Goal: Task Accomplishment & Management: Manage account settings

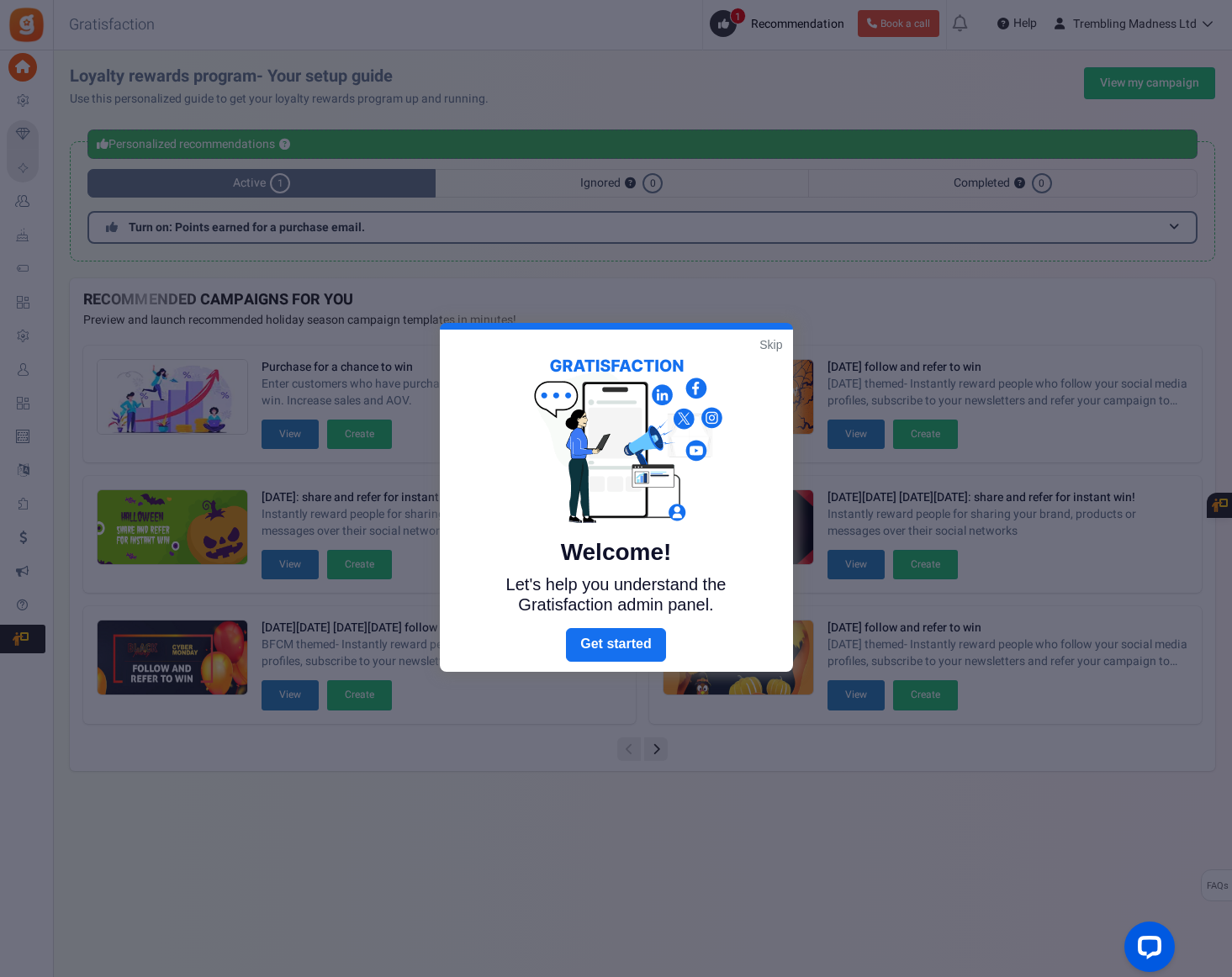
click at [775, 347] on link "Skip" at bounding box center [771, 345] width 22 height 17
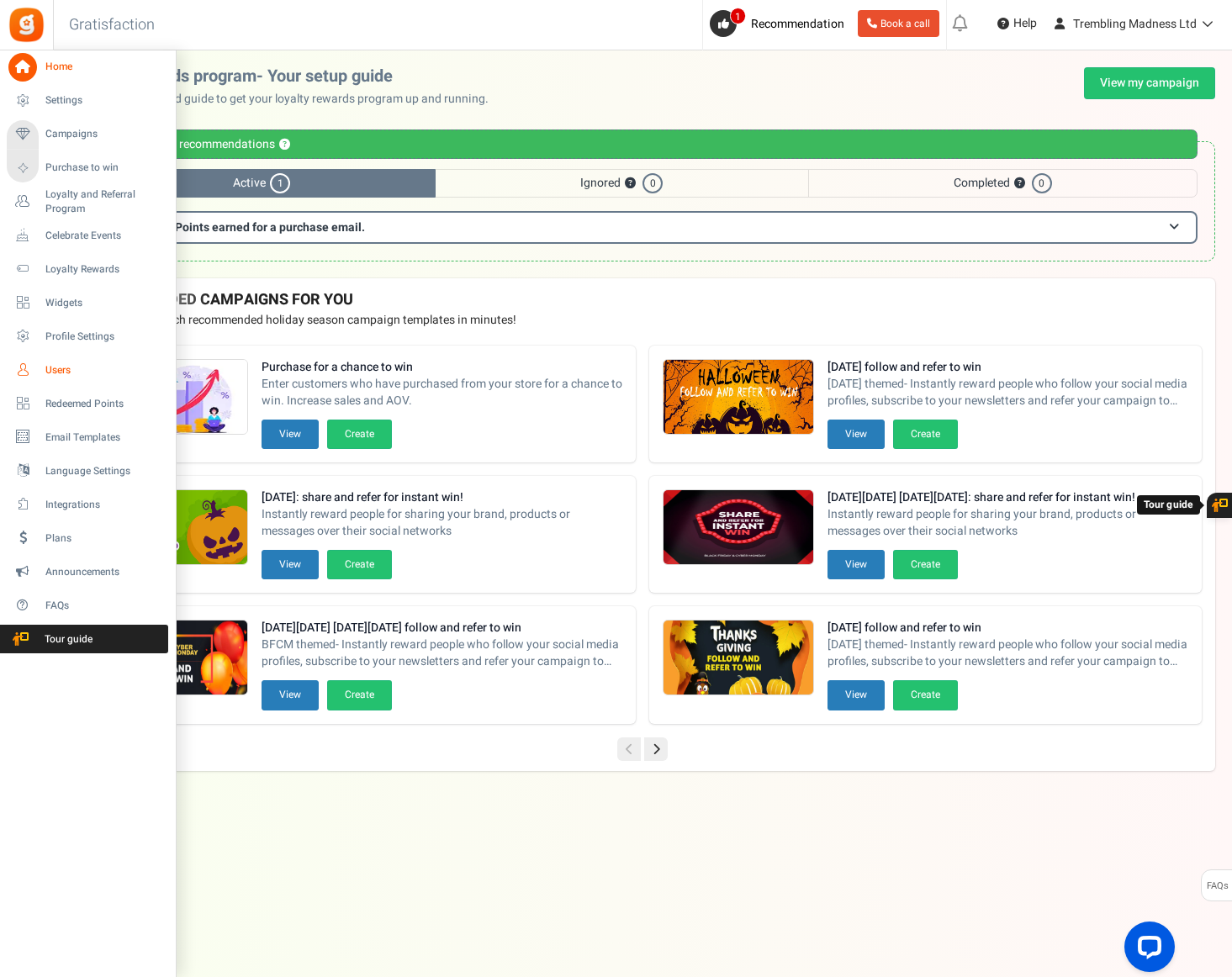
click at [52, 369] on span "Users" at bounding box center [104, 370] width 118 height 14
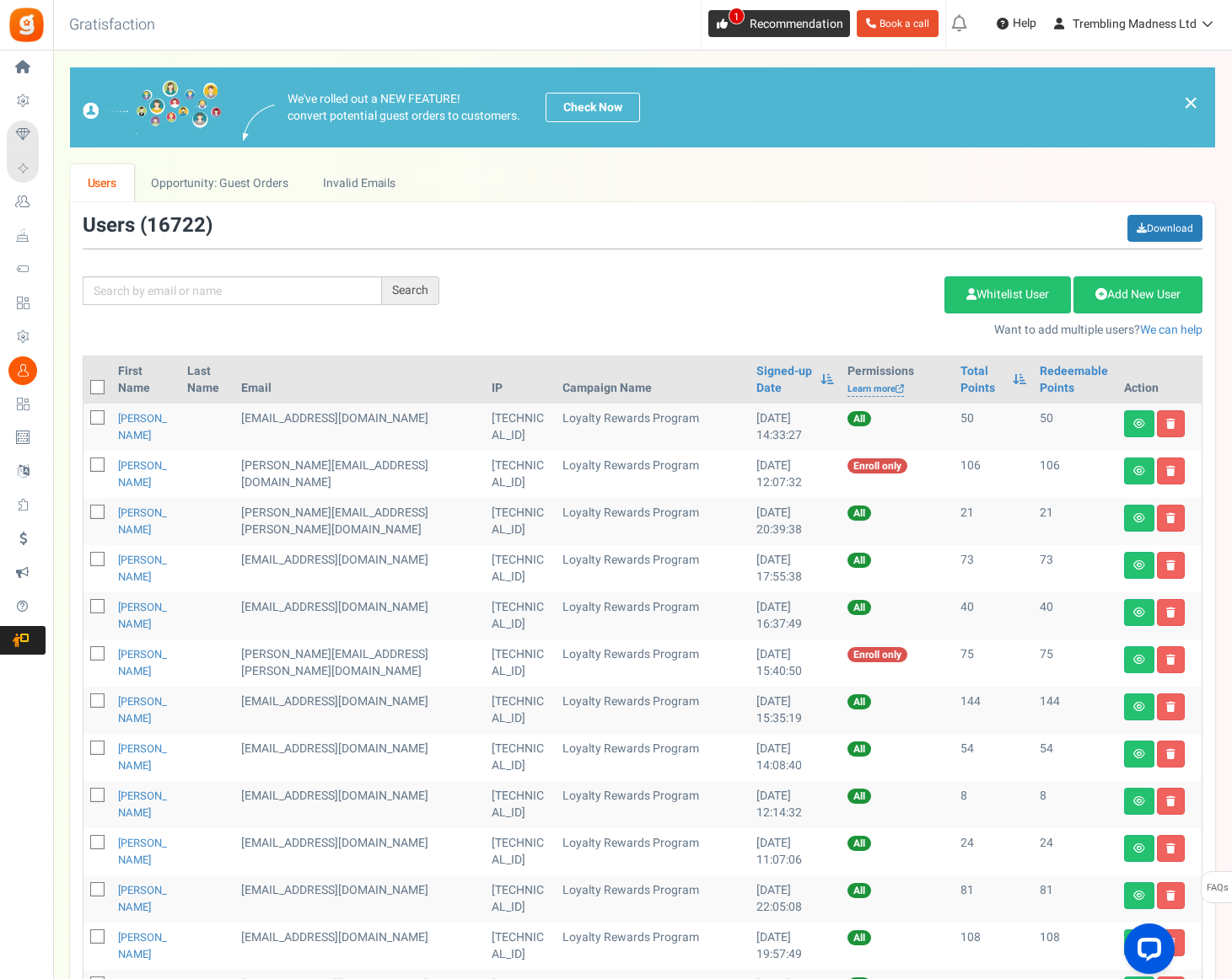
click at [724, 23] on span "1" at bounding box center [721, 23] width 27 height 27
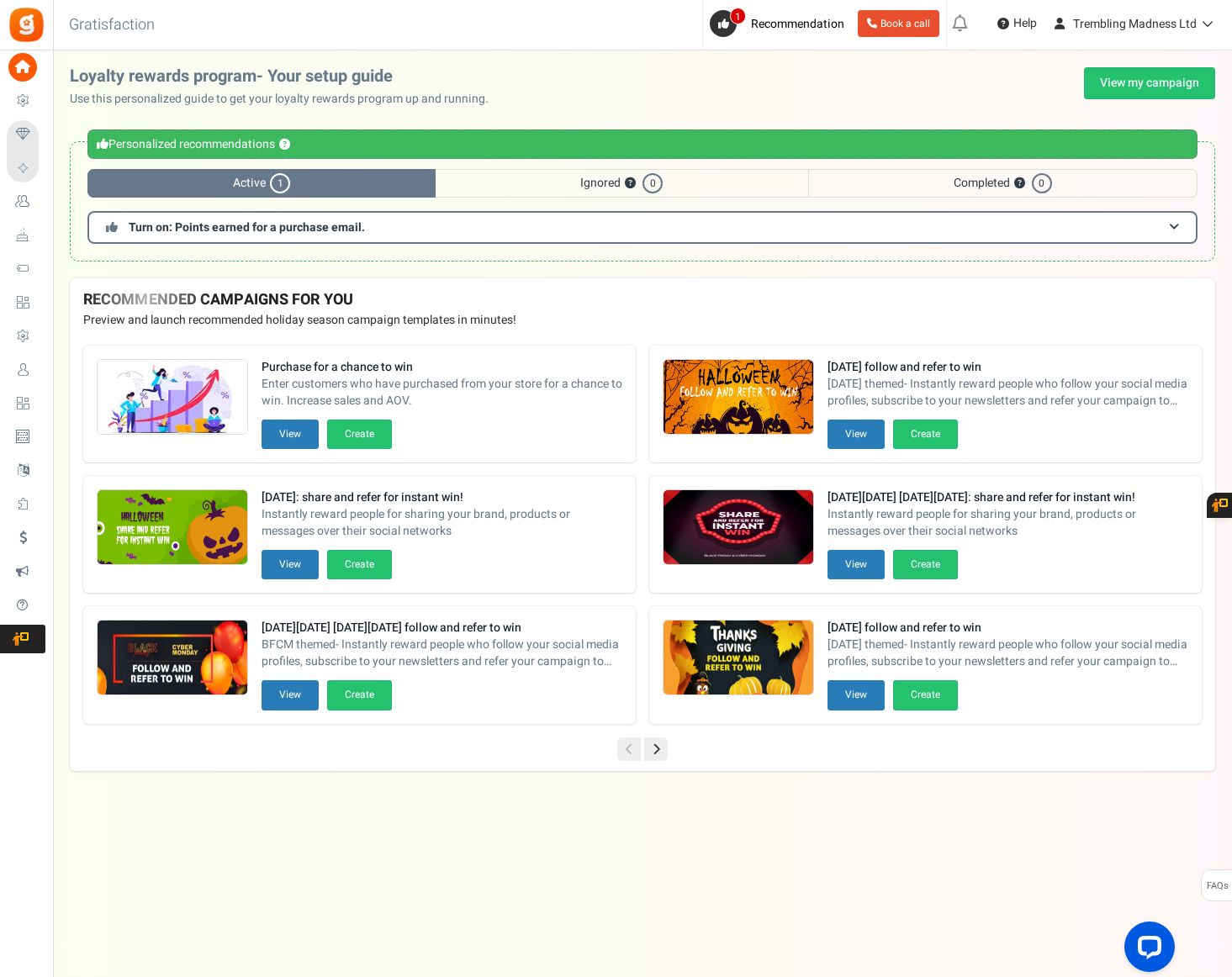
click at [0, 0] on span "Users" at bounding box center [0, 0] width 0 height 0
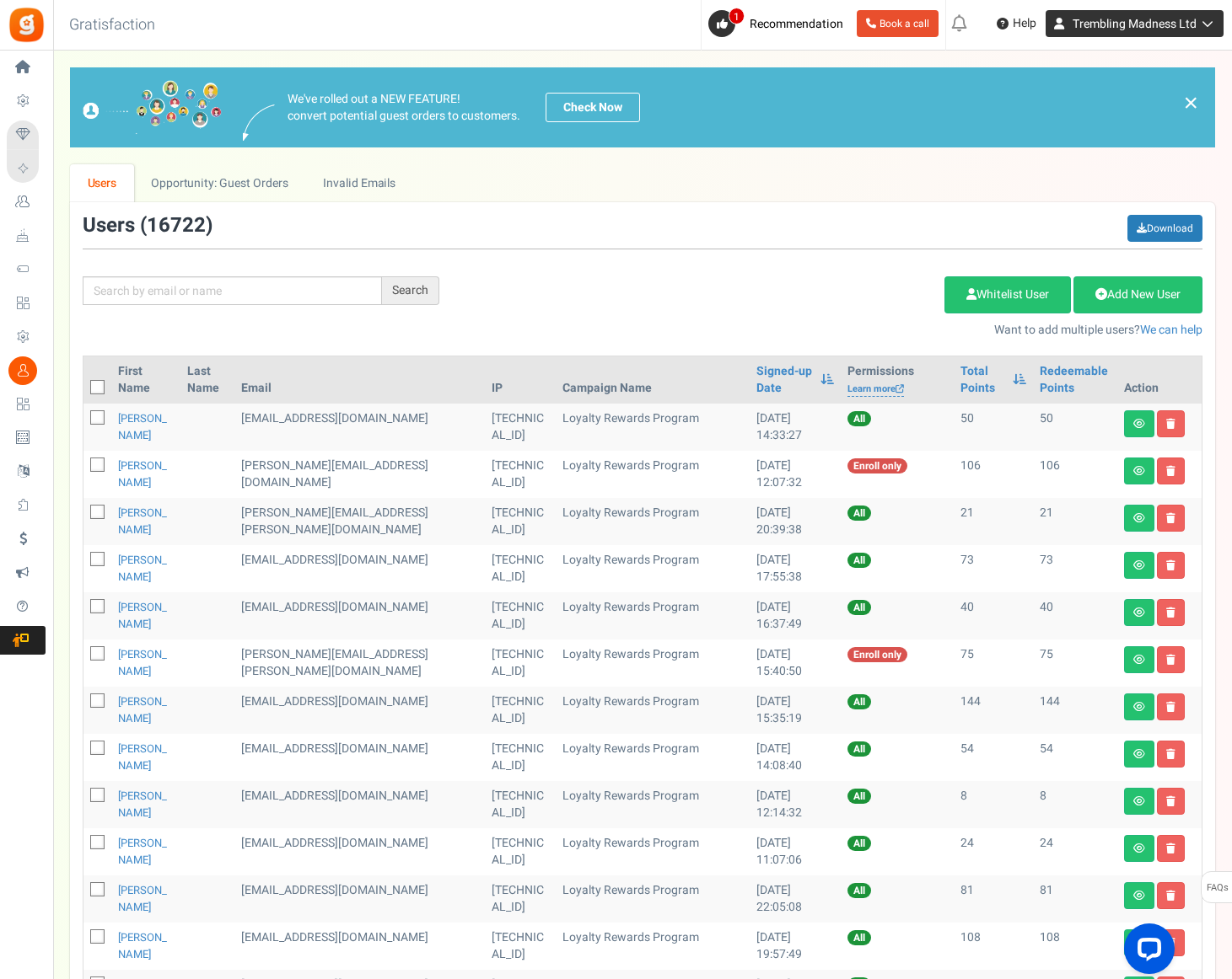
click at [1089, 21] on span "Trembling Madness Ltd" at bounding box center [1134, 23] width 124 height 18
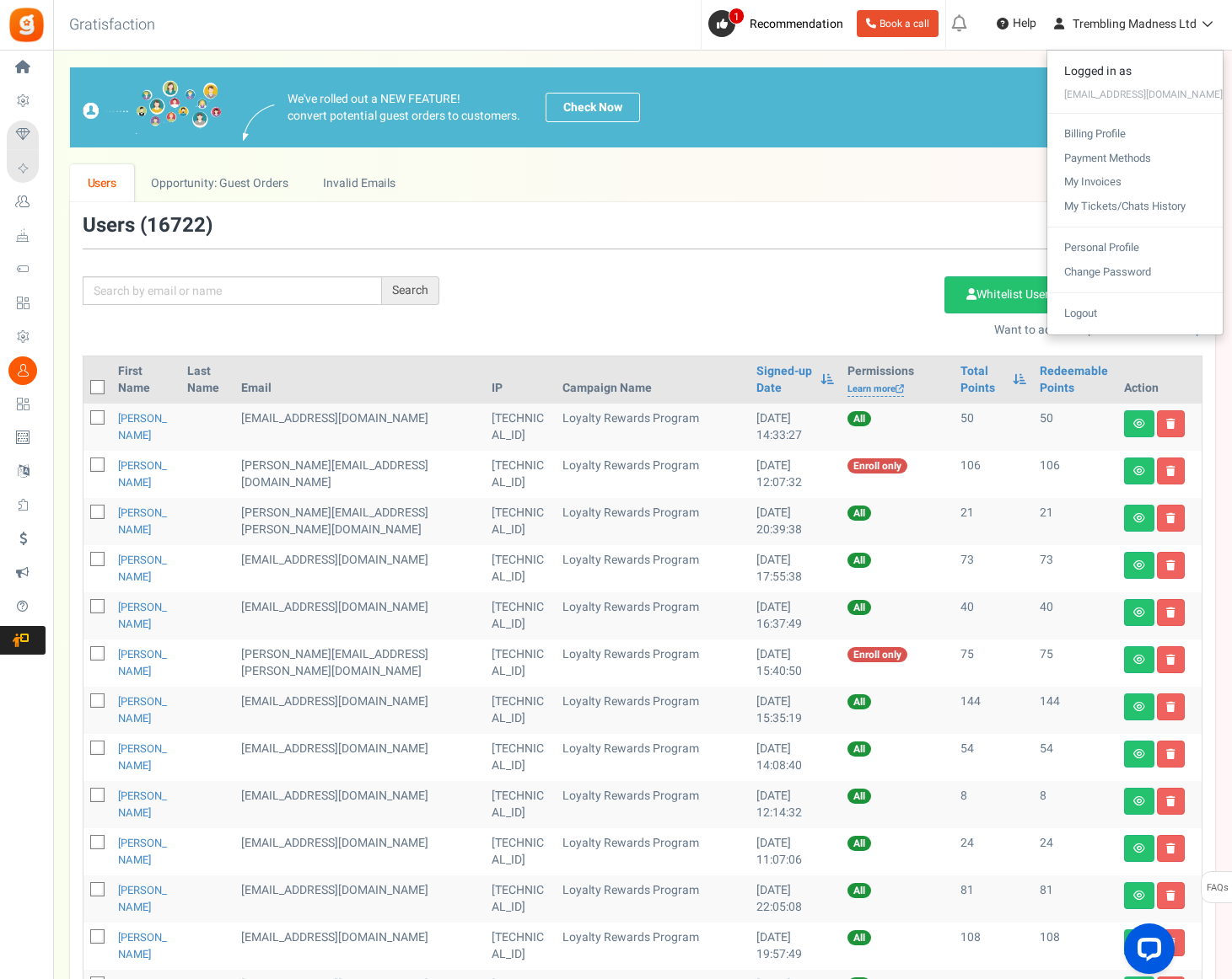
click at [814, 131] on div "We've rolled out a NEW FEATURE! convert potential guest orders to customers. Ch…" at bounding box center [642, 107] width 1119 height 54
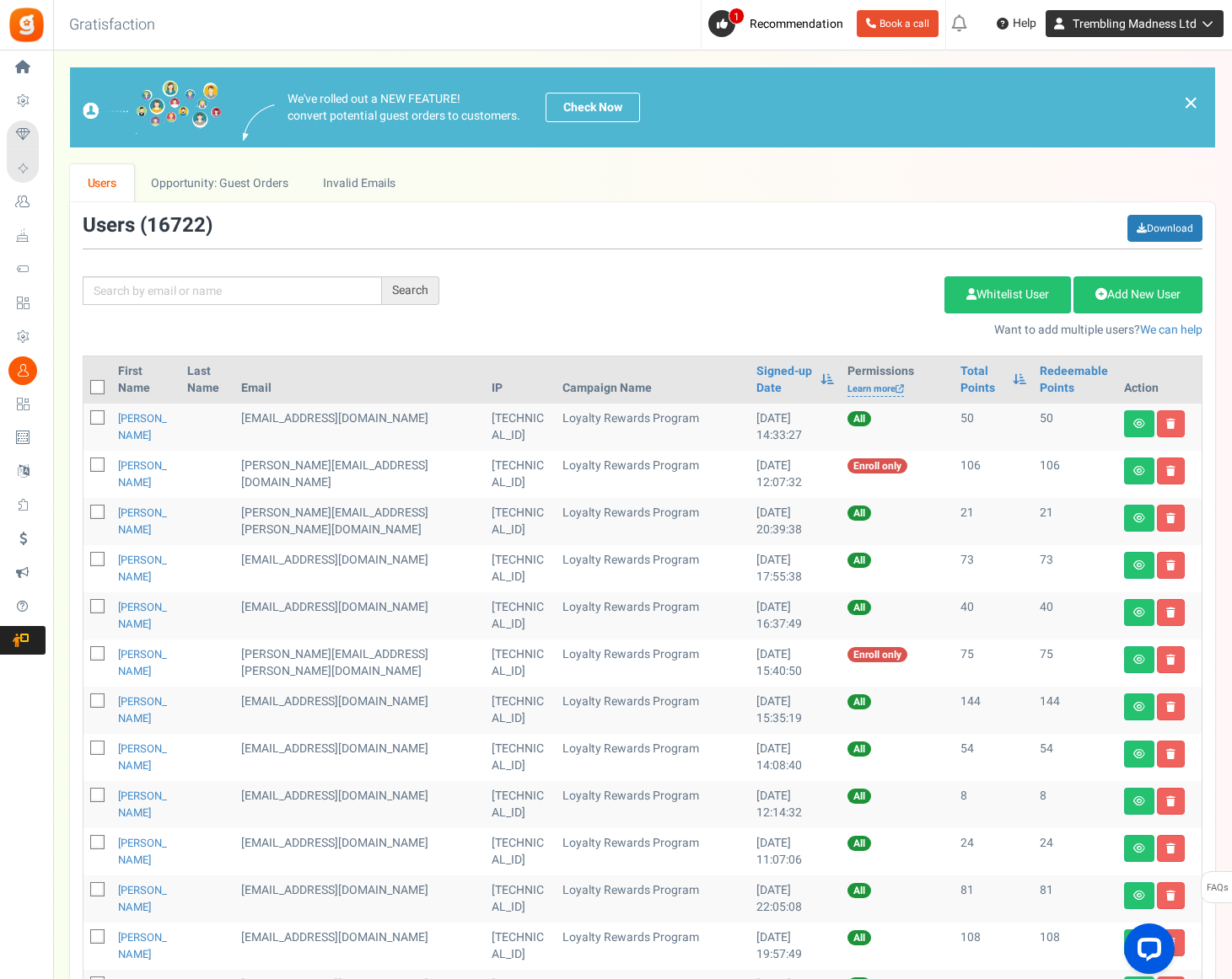
click at [1101, 32] on span "Trembling Madness Ltd" at bounding box center [1134, 23] width 124 height 18
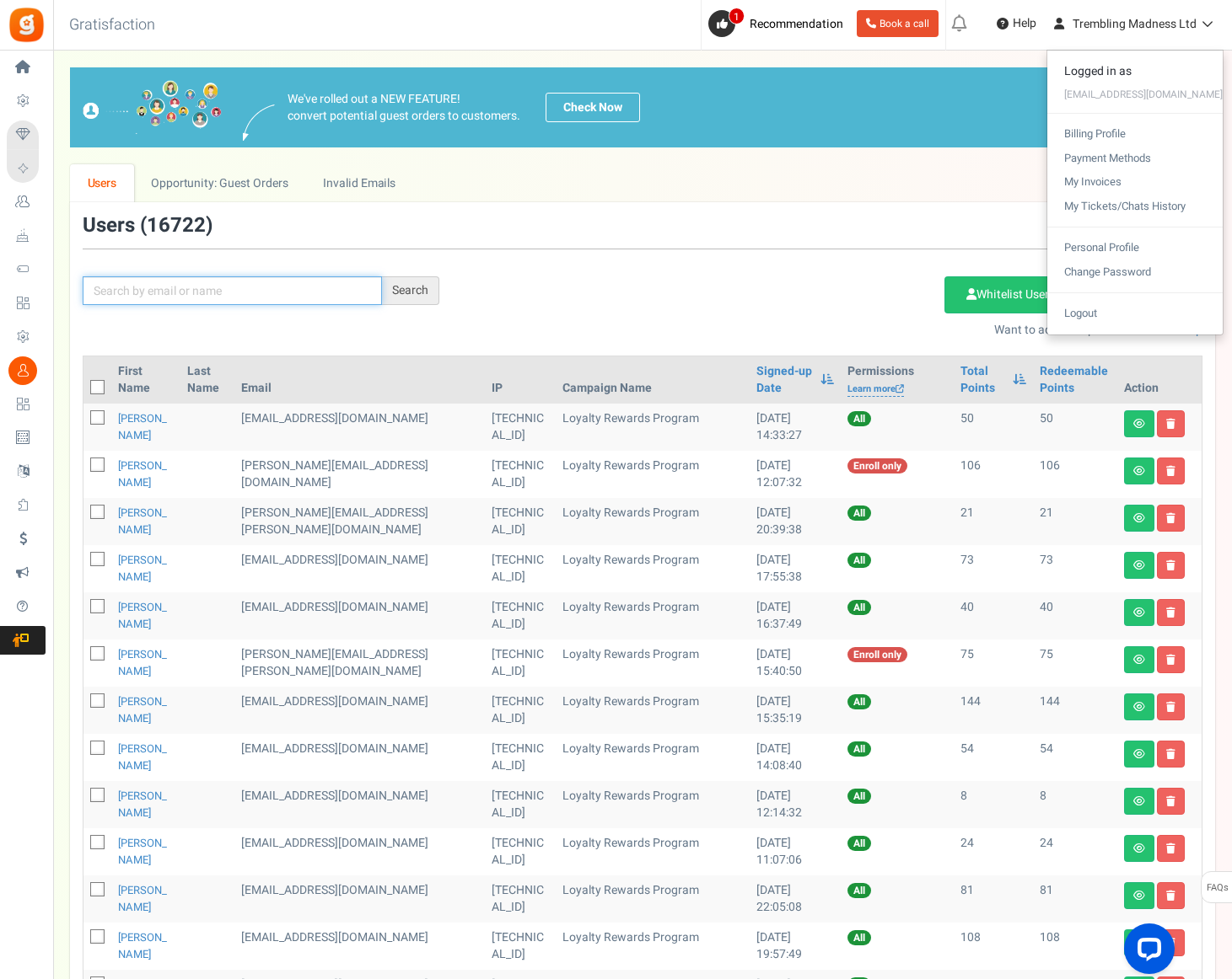
drag, startPoint x: 254, startPoint y: 288, endPoint x: 280, endPoint y: 284, distance: 26.3
click at [266, 288] on input "text" at bounding box center [232, 291] width 300 height 29
paste input "[EMAIL_ADDRESS][DOMAIN_NAME]"
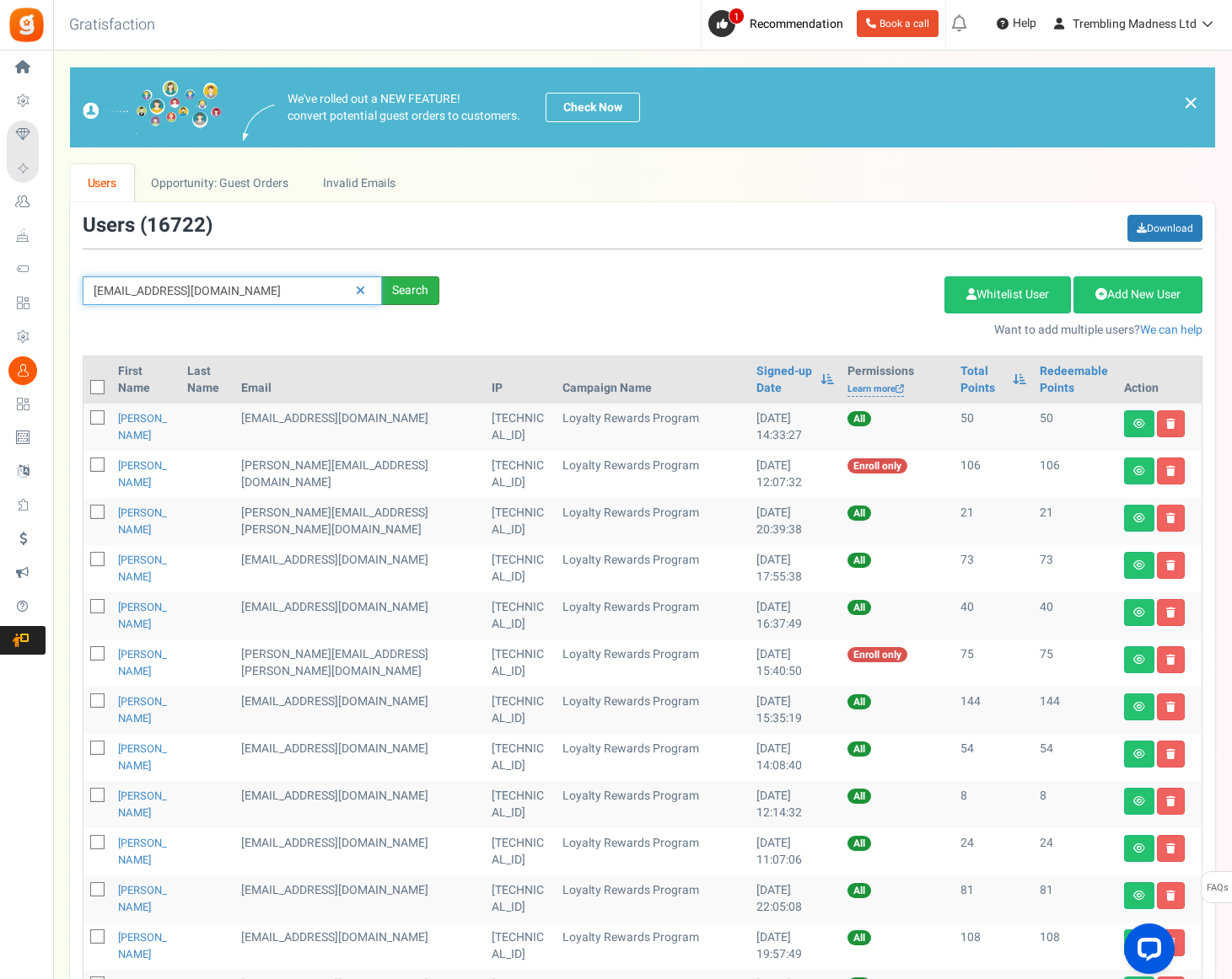
type input "[EMAIL_ADDRESS][DOMAIN_NAME]"
click at [411, 287] on div "Search" at bounding box center [410, 291] width 57 height 29
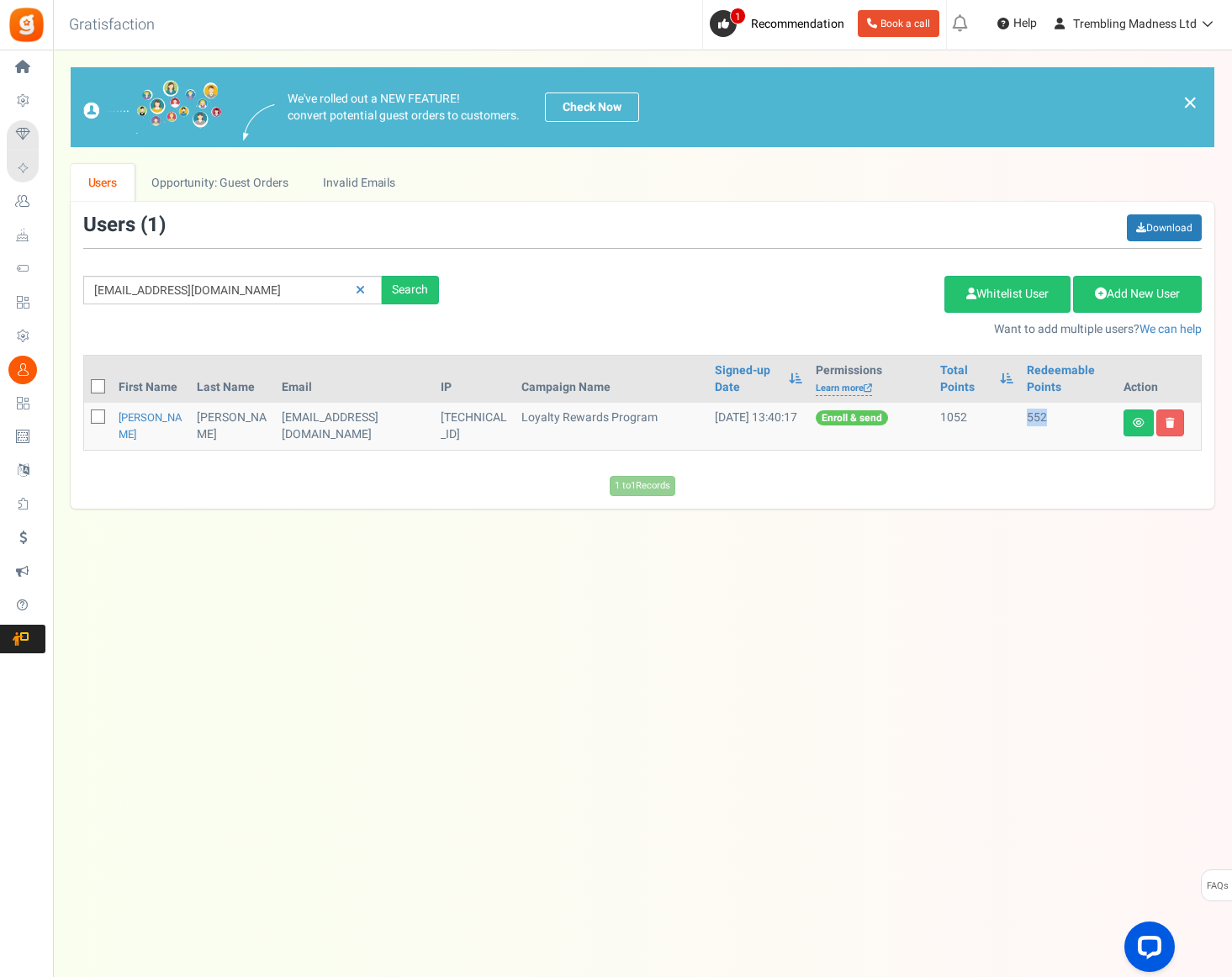
drag, startPoint x: 1040, startPoint y: 416, endPoint x: 1012, endPoint y: 415, distance: 28.0
click at [1020, 415] on td "552" at bounding box center [1068, 426] width 96 height 47
drag, startPoint x: 1050, startPoint y: 457, endPoint x: 1058, endPoint y: 446, distance: 13.6
click at [1052, 457] on div "First Name Last Name Email IP Campaign Name Signed-up Date Permissions Learn mo…" at bounding box center [643, 411] width 1119 height 112
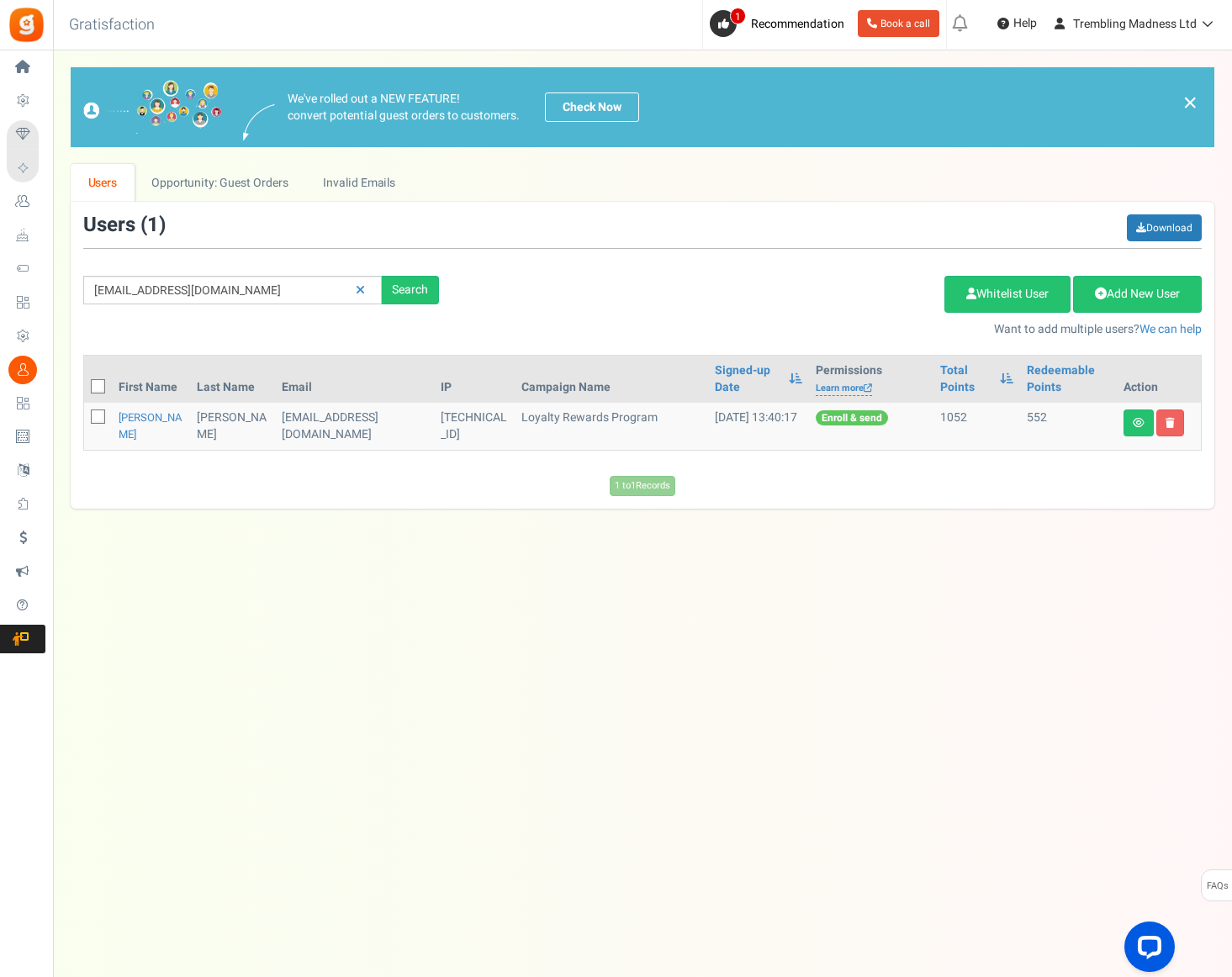
click at [1058, 440] on td "552" at bounding box center [1068, 426] width 96 height 47
click at [800, 481] on div "1 to 1 Records Loading..." at bounding box center [642, 486] width 1144 height 21
click at [124, 438] on link "[PERSON_NAME]" at bounding box center [151, 425] width 64 height 33
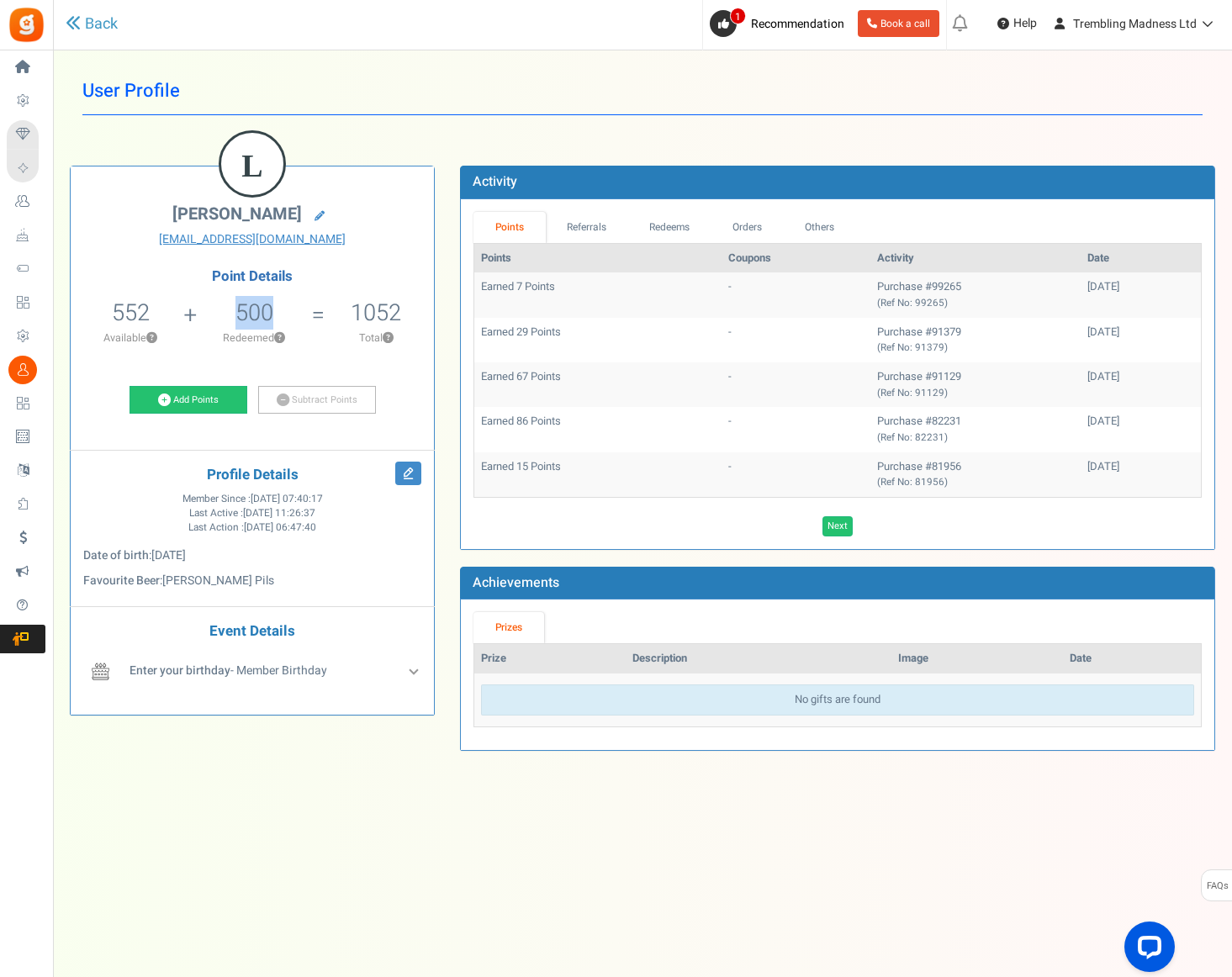
drag, startPoint x: 245, startPoint y: 308, endPoint x: 298, endPoint y: 308, distance: 53.0
click at [298, 308] on li "500 Redeemed ?" at bounding box center [254, 327] width 127 height 70
drag, startPoint x: 810, startPoint y: 798, endPoint x: 719, endPoint y: 720, distance: 119.9
click at [815, 798] on div "Under maintenance we will be back soon We apologize for any inconvenience. The …" at bounding box center [643, 455] width 1180 height 809
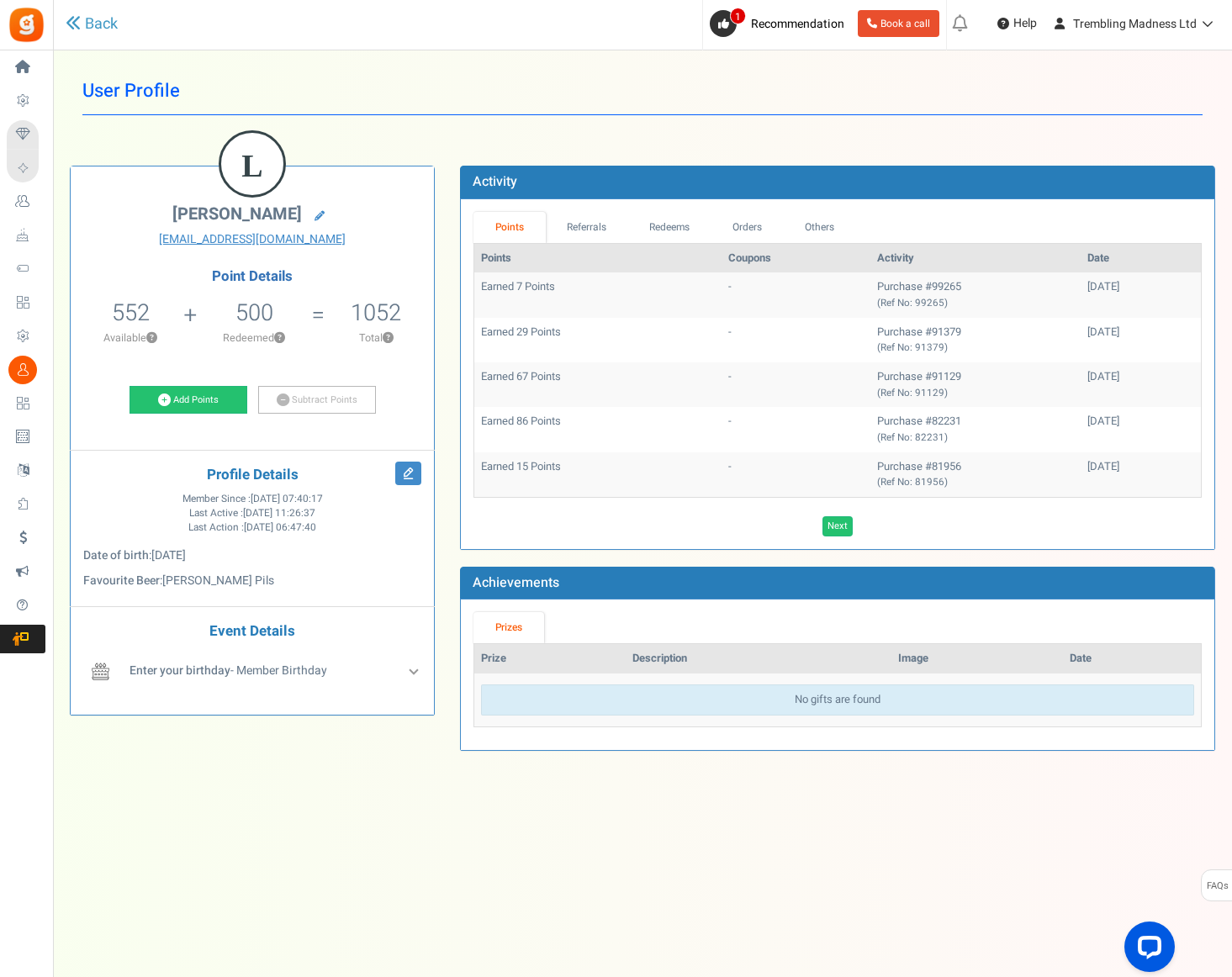
click at [515, 628] on link "Prizes" at bounding box center [509, 628] width 70 height 31
click at [127, 315] on span "552" at bounding box center [130, 313] width 37 height 34
click at [316, 395] on link "Subtract Points" at bounding box center [318, 400] width 118 height 29
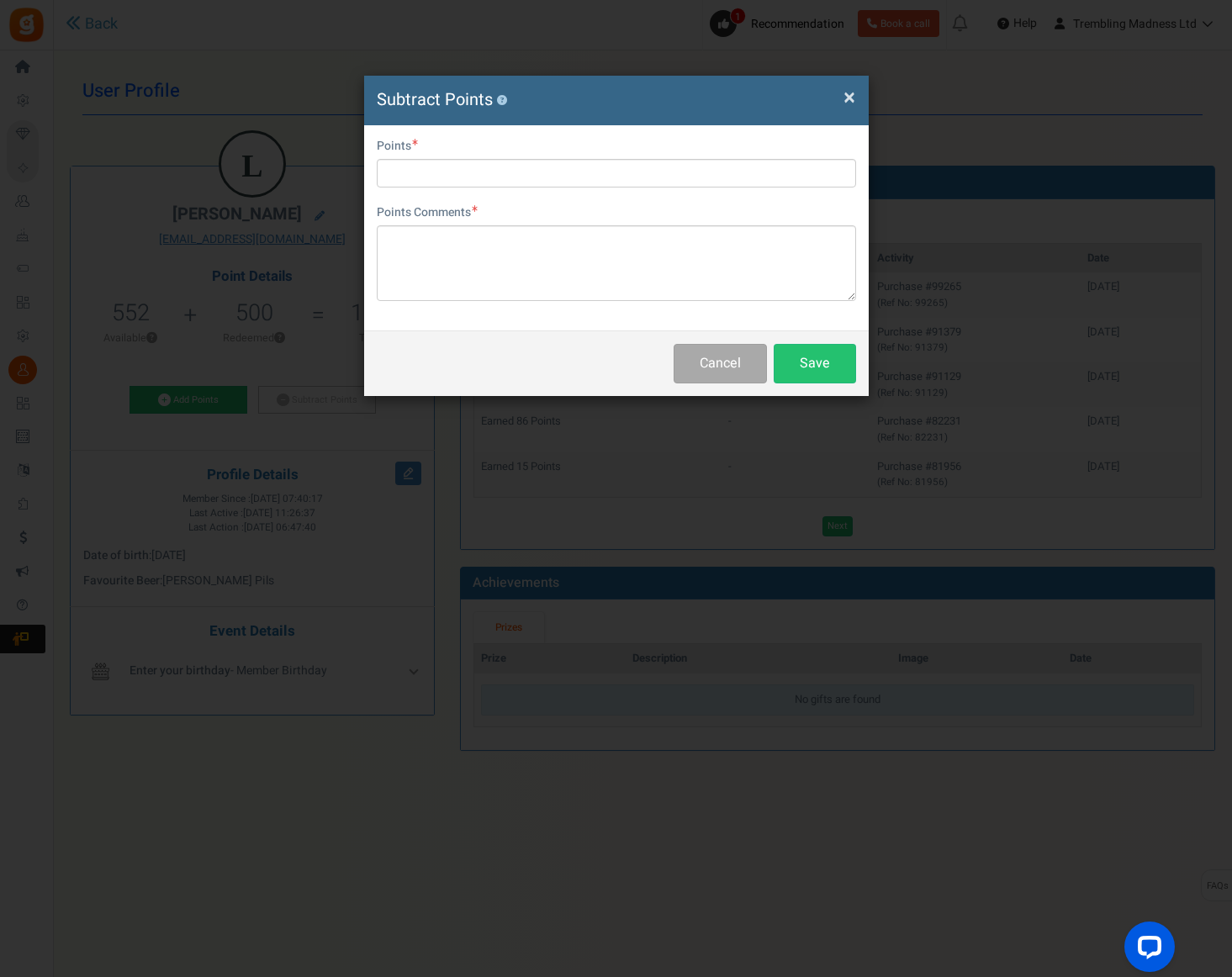
click at [479, 156] on div "Points" at bounding box center [616, 162] width 480 height 50
drag, startPoint x: 464, startPoint y: 184, endPoint x: 461, endPoint y: 174, distance: 10.4
click at [479, 170] on input "text" at bounding box center [616, 173] width 480 height 29
paste input "3YZEXWG0A"
type input "3YZEXWG0A"
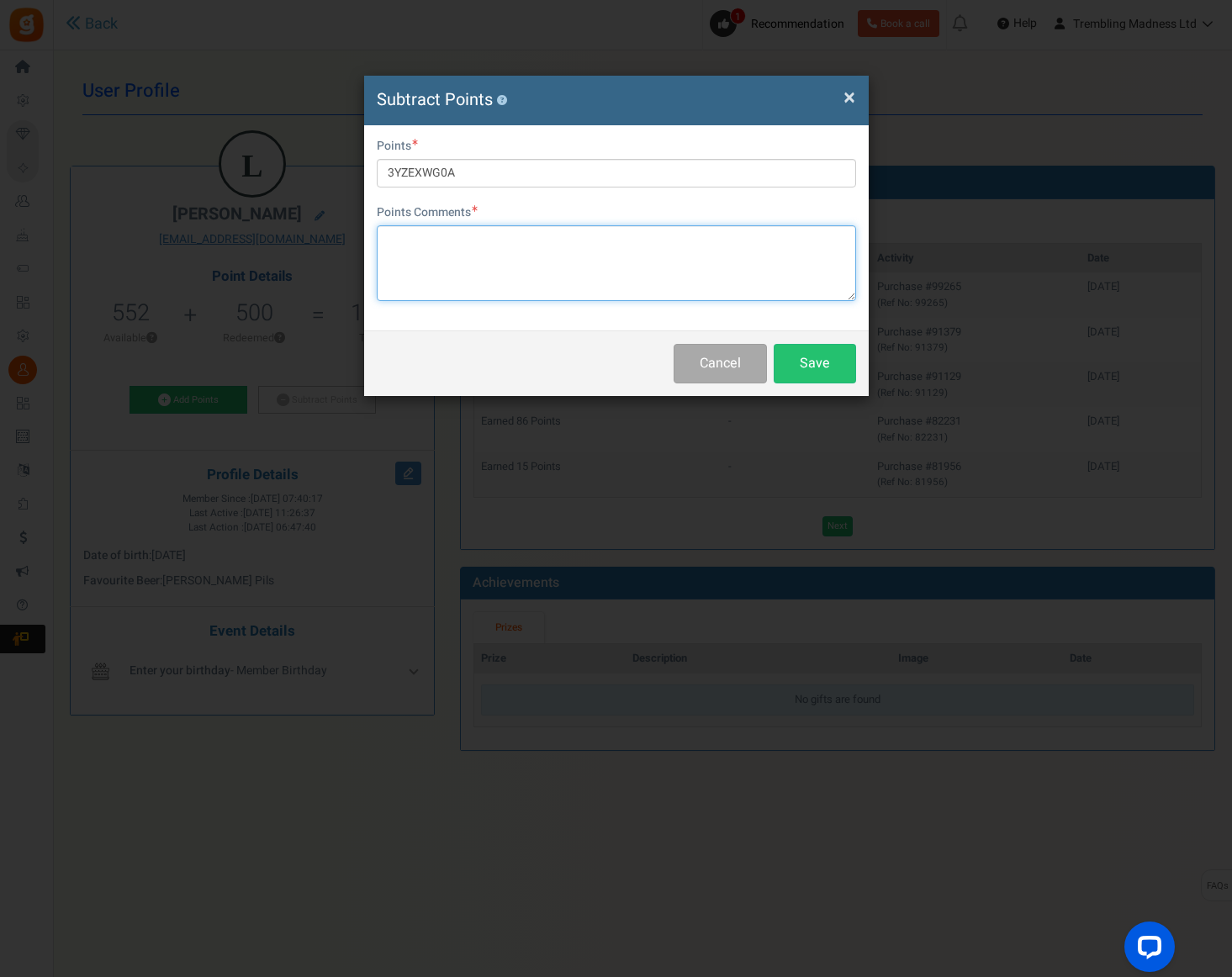
click at [441, 247] on textarea at bounding box center [616, 263] width 480 height 76
paste textarea "3YZEXWG0AHM4"
type textarea "Manual by [PERSON_NAME] 3YZEXWG0AHM4"
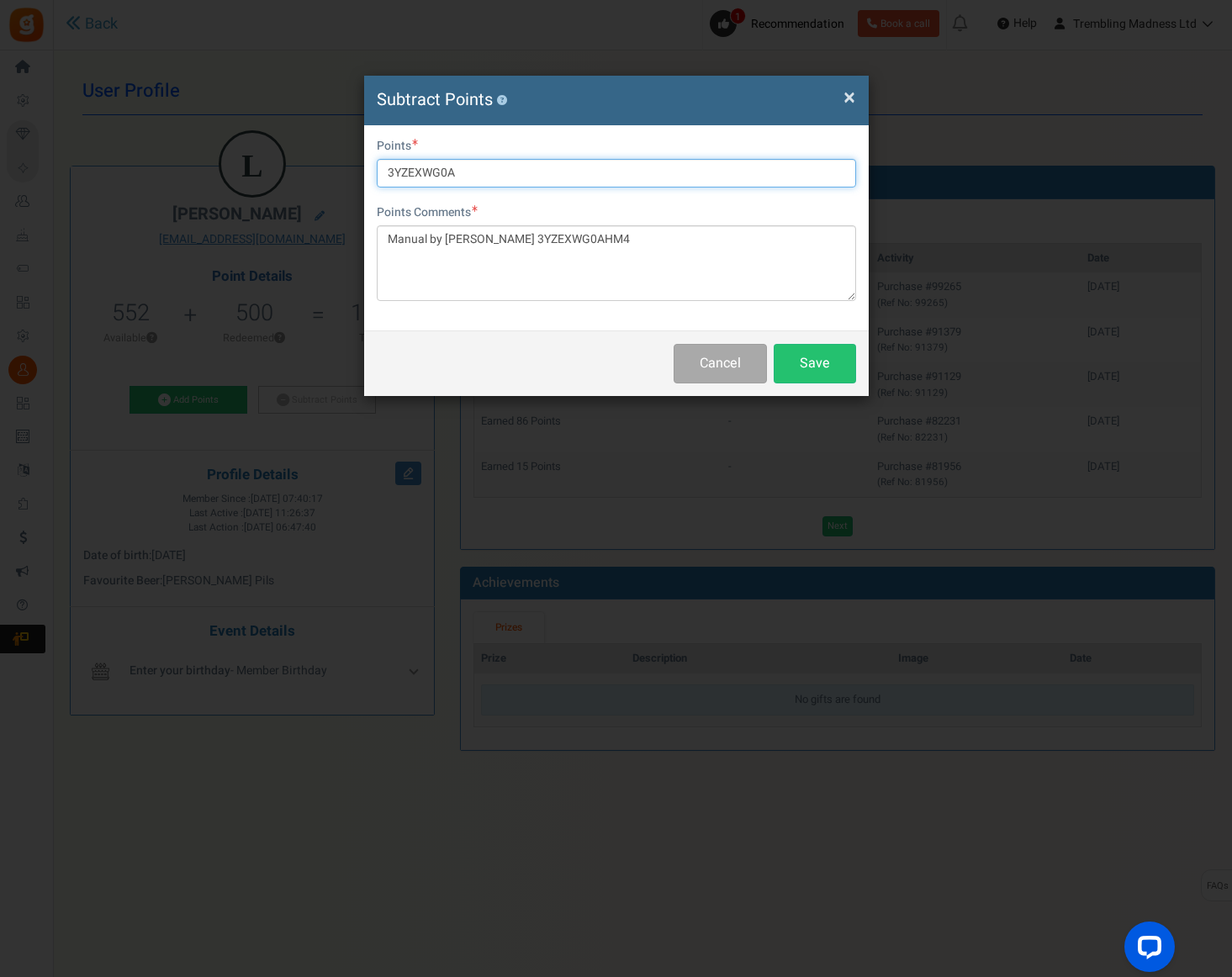
drag, startPoint x: 487, startPoint y: 166, endPoint x: 337, endPoint y: 165, distance: 150.0
click at [337, 165] on div "× Close Subtract Points ? User Email [EMAIL_ADDRESS][DOMAIN_NAME] Points 3YZEXW…" at bounding box center [616, 488] width 1232 height 977
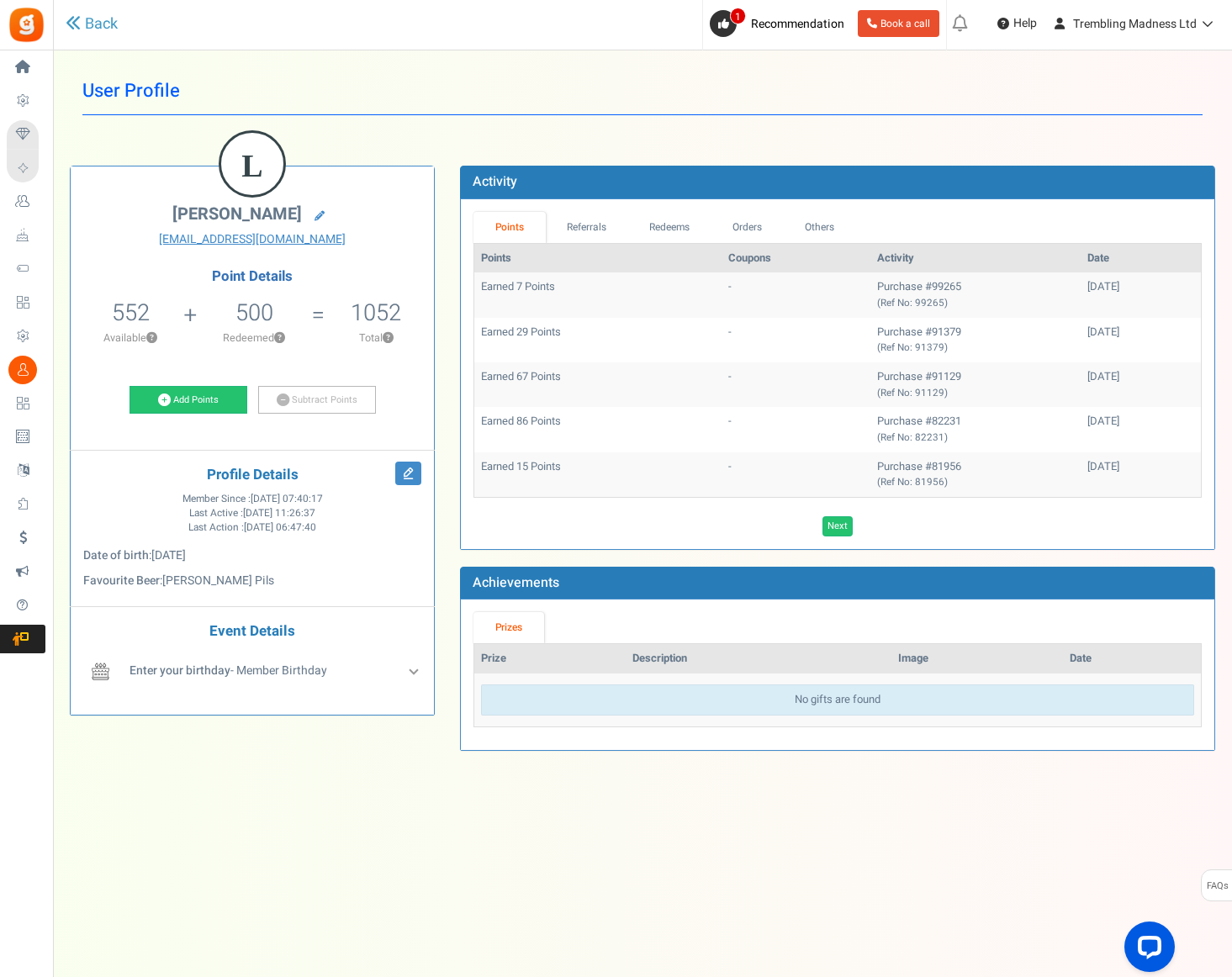
click at [379, 375] on div "Point Details 552 552 Redeemable 0 Exclusion Available ? 500 Redeemed ?" at bounding box center [252, 345] width 338 height 152
click at [350, 407] on link "Subtract Points" at bounding box center [318, 400] width 118 height 29
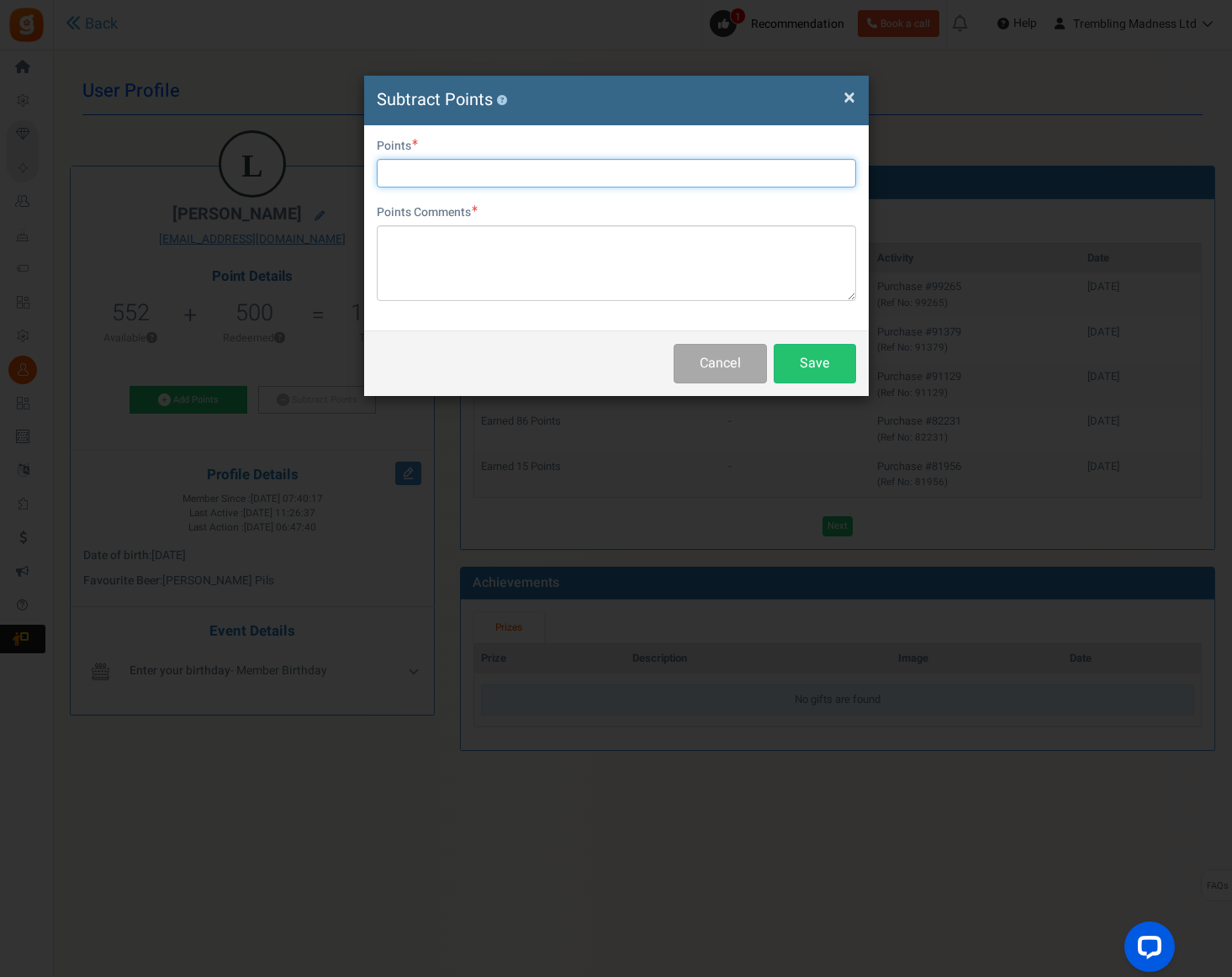
click at [455, 185] on input "text" at bounding box center [616, 173] width 480 height 29
type input "500"
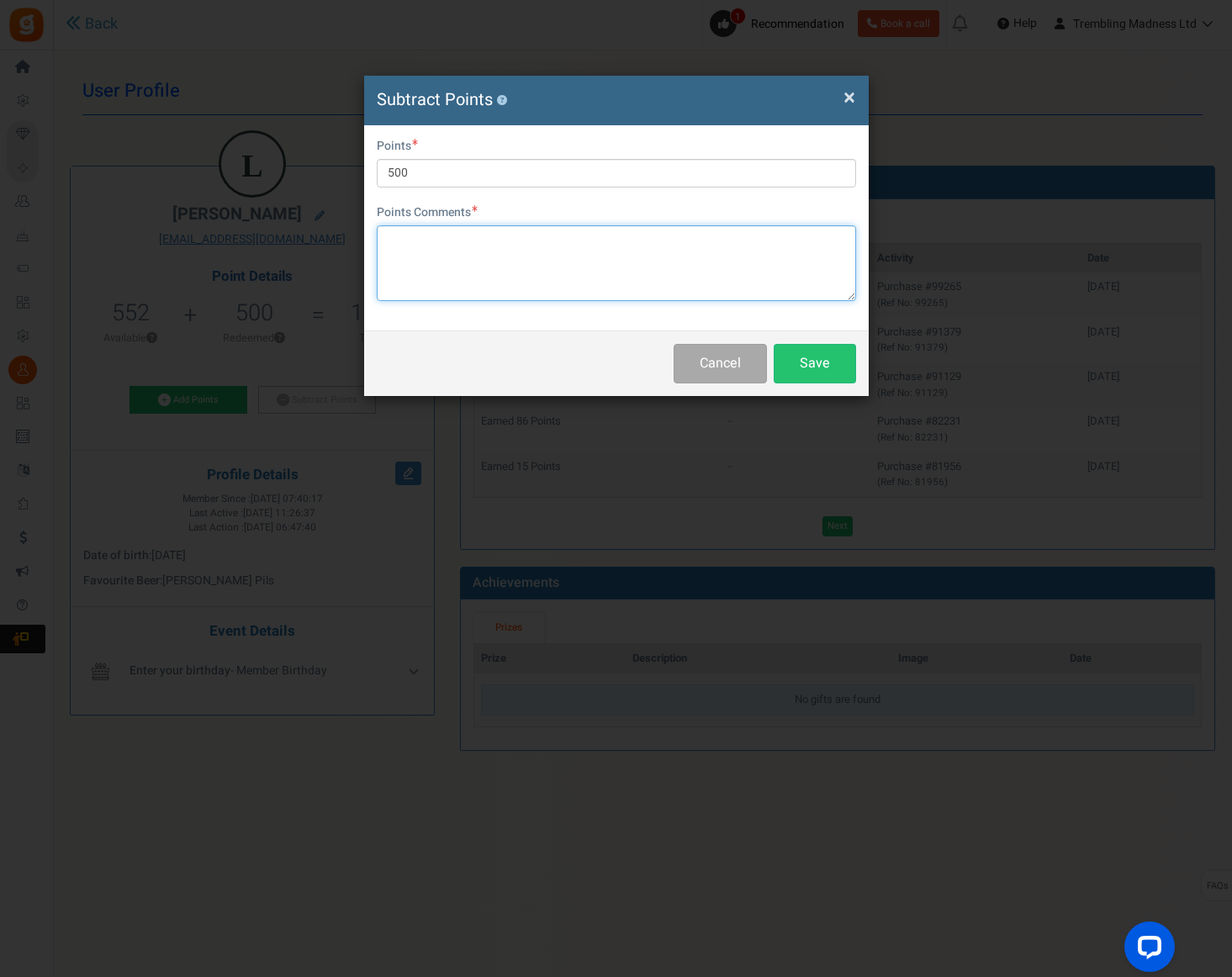
click at [508, 255] on textarea at bounding box center [616, 263] width 480 height 76
paste textarea "3YZEXWG0AHM4"
type textarea "3YZEXWG0AHM4 manual by [PERSON_NAME]"
click at [809, 383] on div "Cancel Save" at bounding box center [616, 363] width 505 height 66
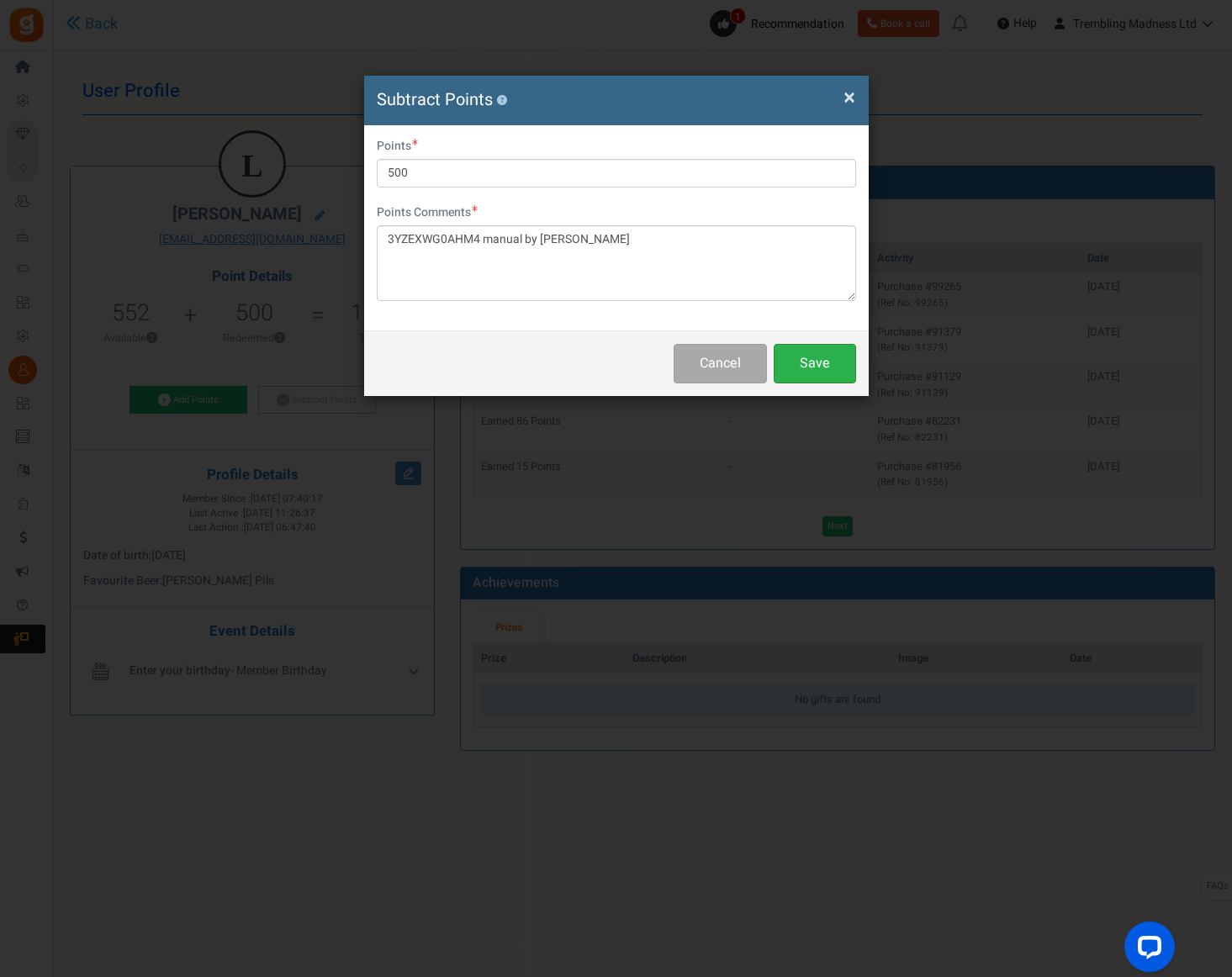
click at [820, 373] on button "Save" at bounding box center [815, 363] width 82 height 39
click at [842, 104] on h4 "Subtract Points ?" at bounding box center [616, 100] width 480 height 24
click at [845, 100] on span "×" at bounding box center [850, 97] width 12 height 32
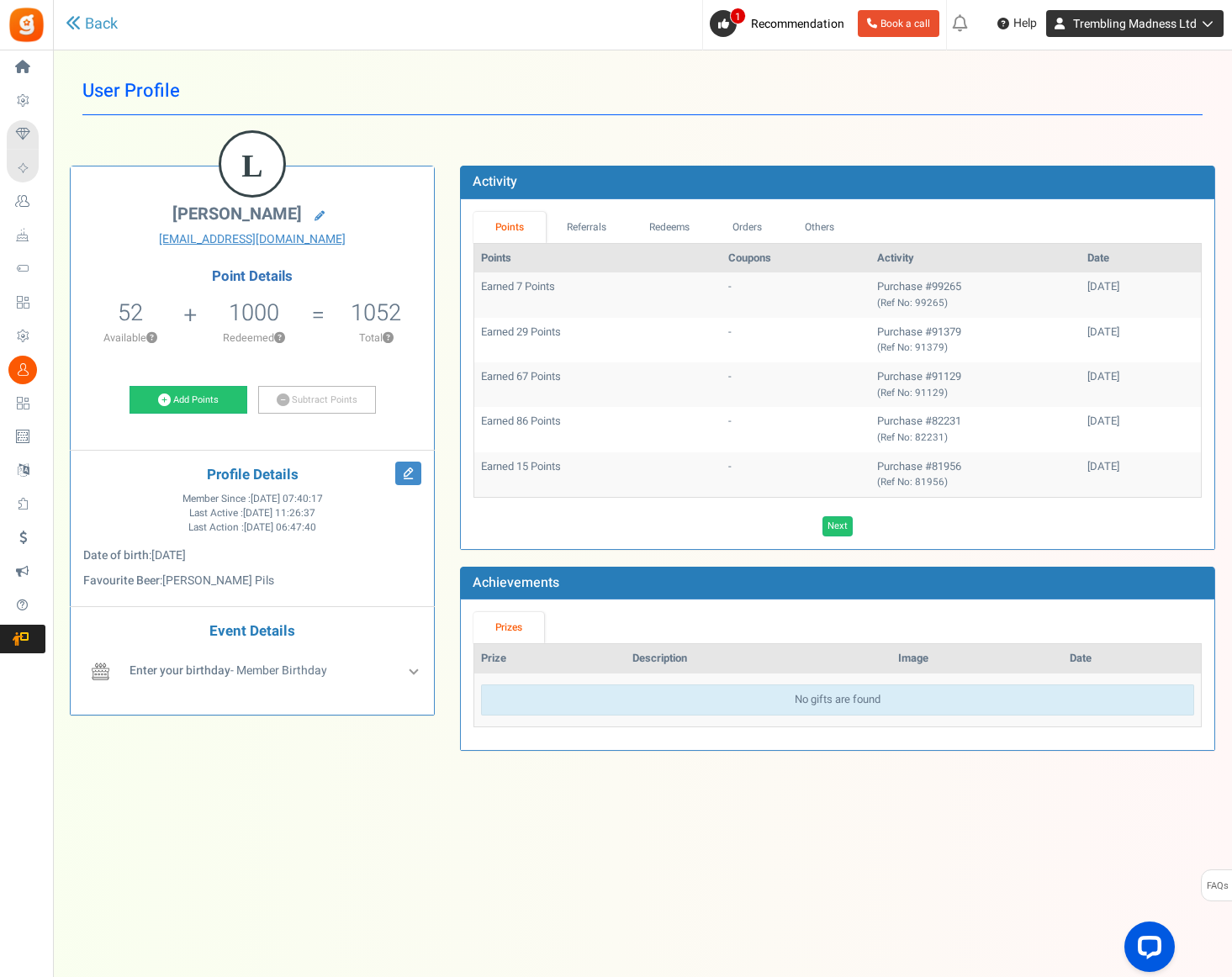
click at [1102, 22] on span "Trembling Madness Ltd" at bounding box center [1136, 23] width 124 height 18
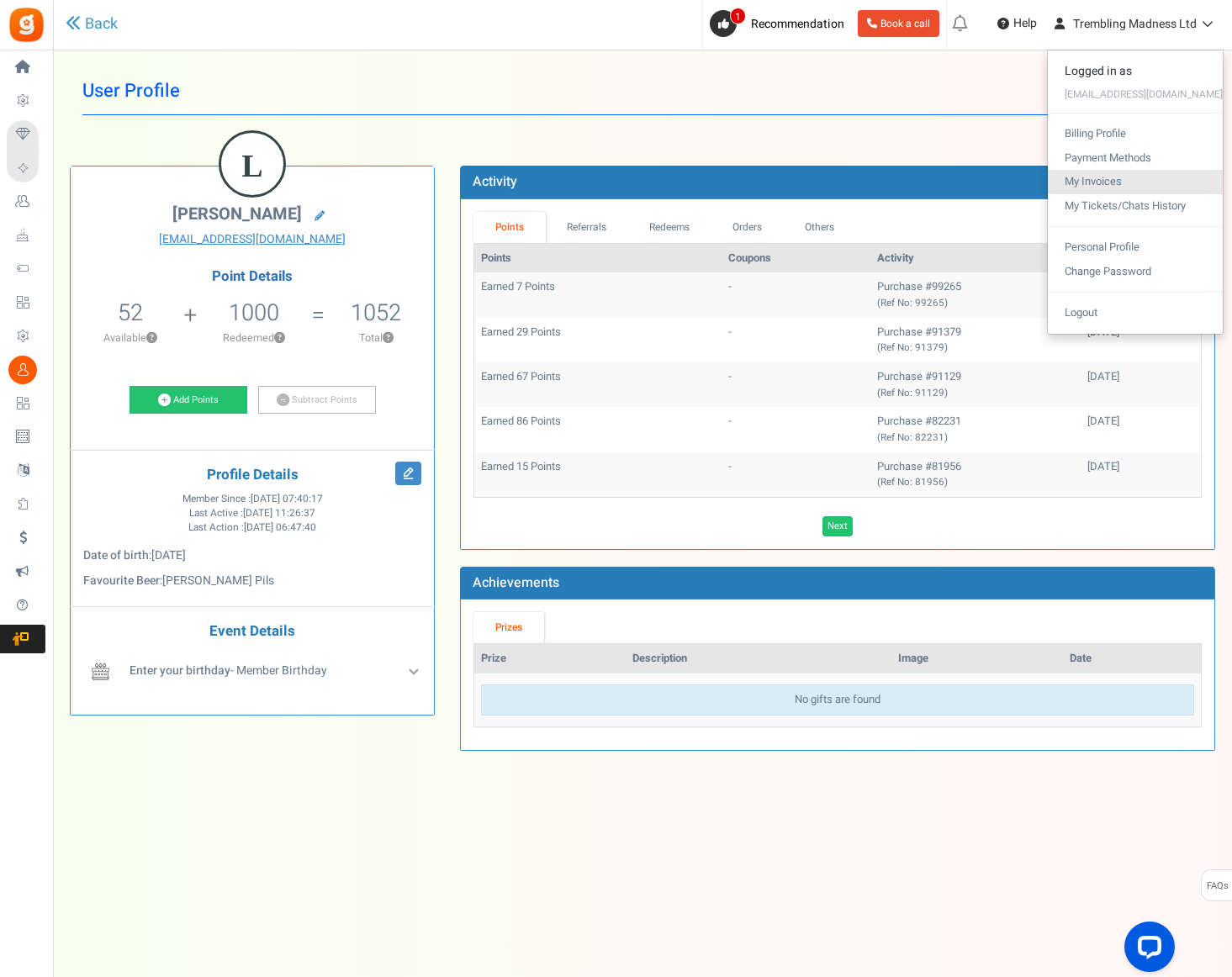
click at [1120, 180] on link "My Invoices" at bounding box center [1136, 182] width 175 height 24
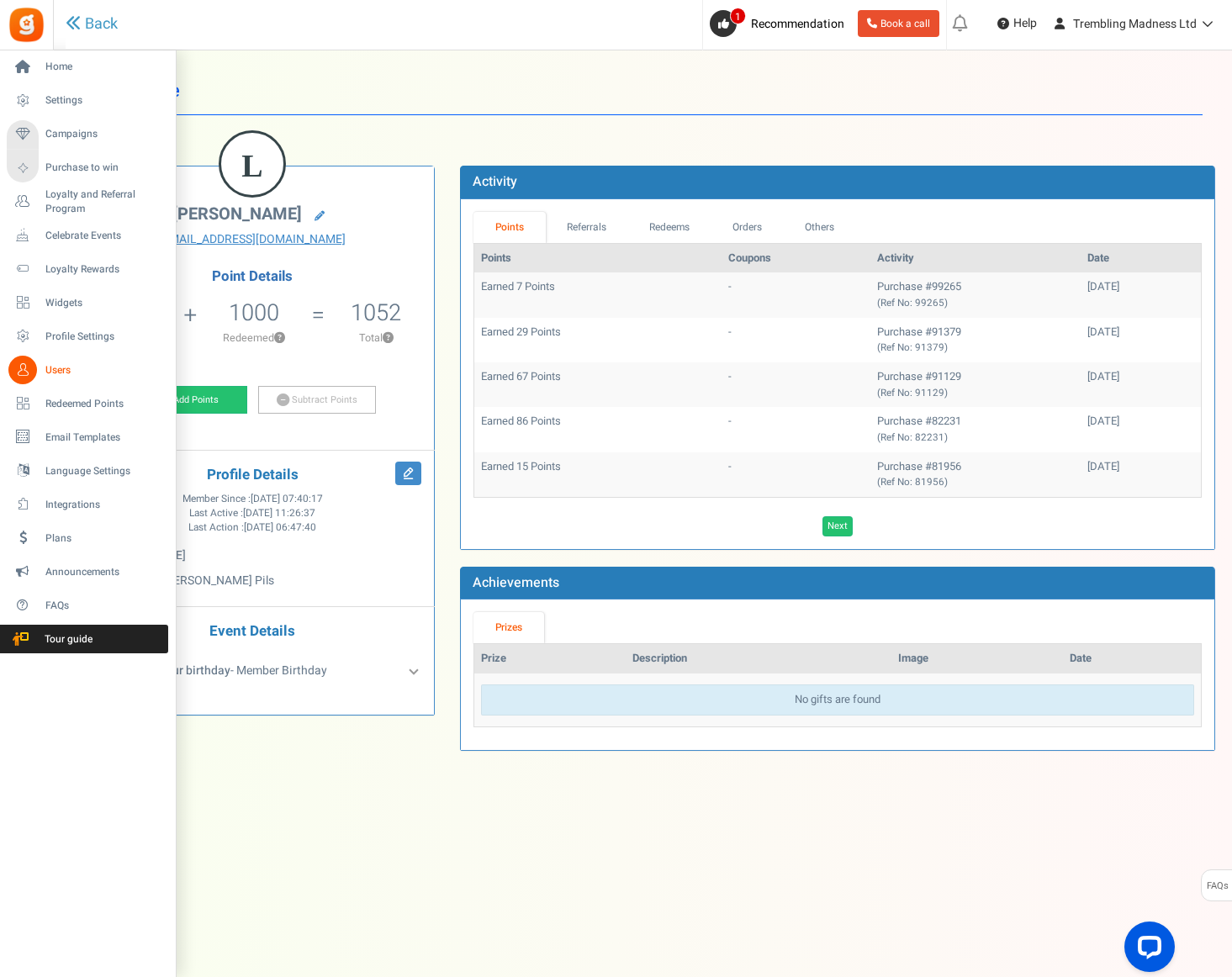
click at [22, 375] on icon at bounding box center [22, 370] width 29 height 29
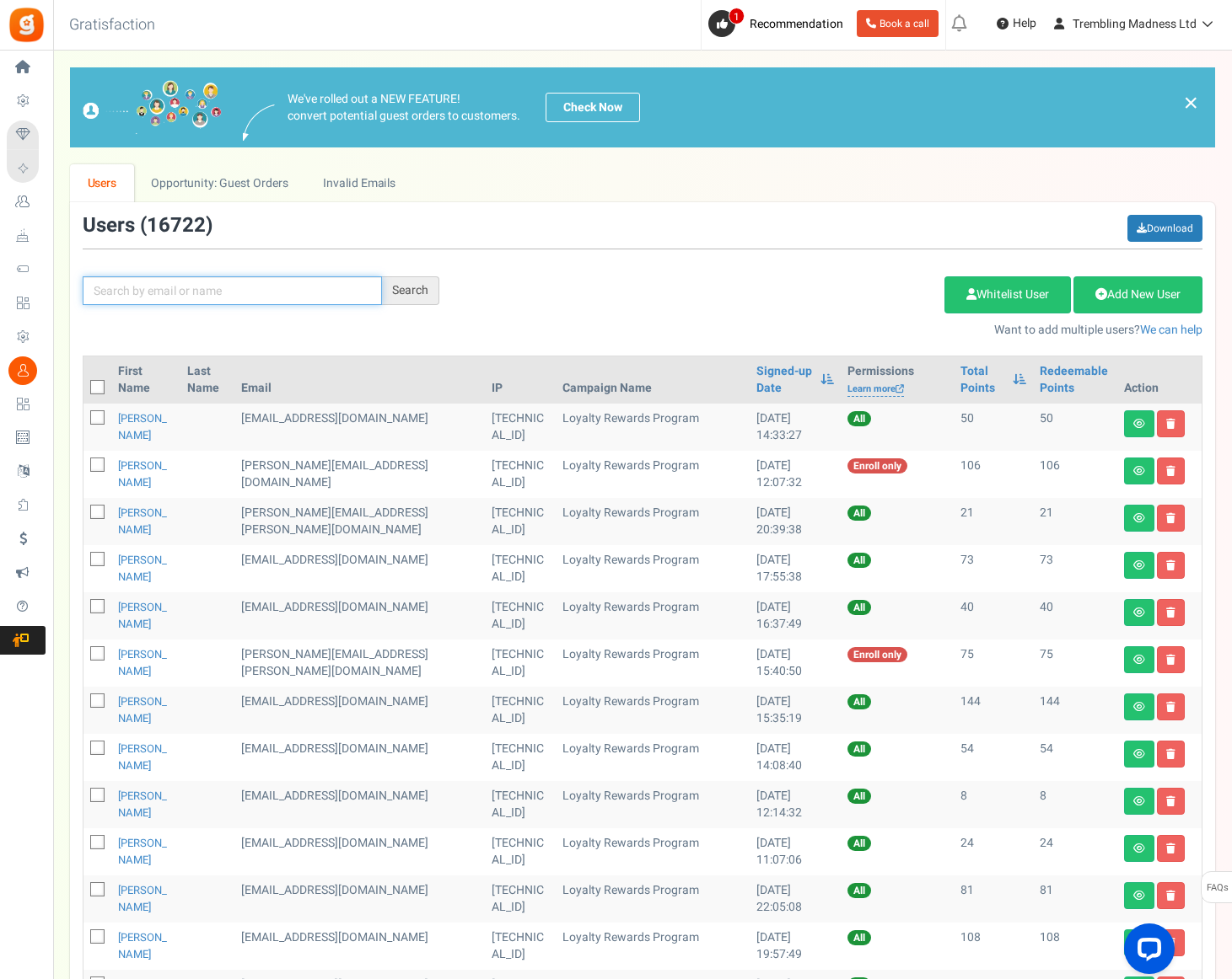
click at [204, 299] on input "text" at bounding box center [232, 291] width 300 height 29
paste input "[EMAIL_ADDRESS][PERSON_NAME][DOMAIN_NAME]"
click at [393, 290] on div "Search" at bounding box center [410, 291] width 57 height 29
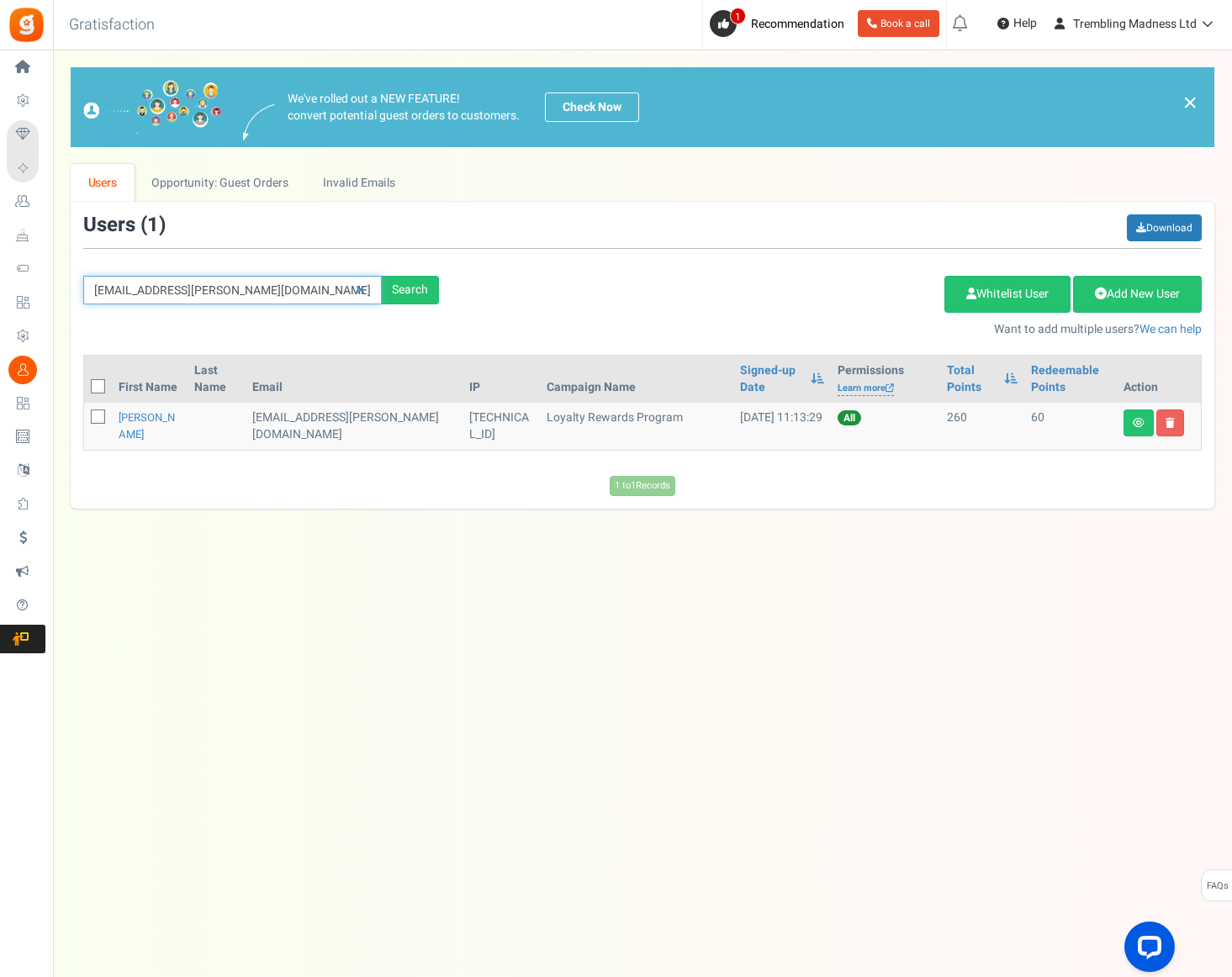
drag, startPoint x: 243, startPoint y: 294, endPoint x: 67, endPoint y: 292, distance: 176.0
click at [64, 292] on div "× Close Add Points ? First Name Last Name Email Do you want to give Welcome bon…" at bounding box center [643, 288] width 1180 height 441
type input "[PERSON_NAME]"
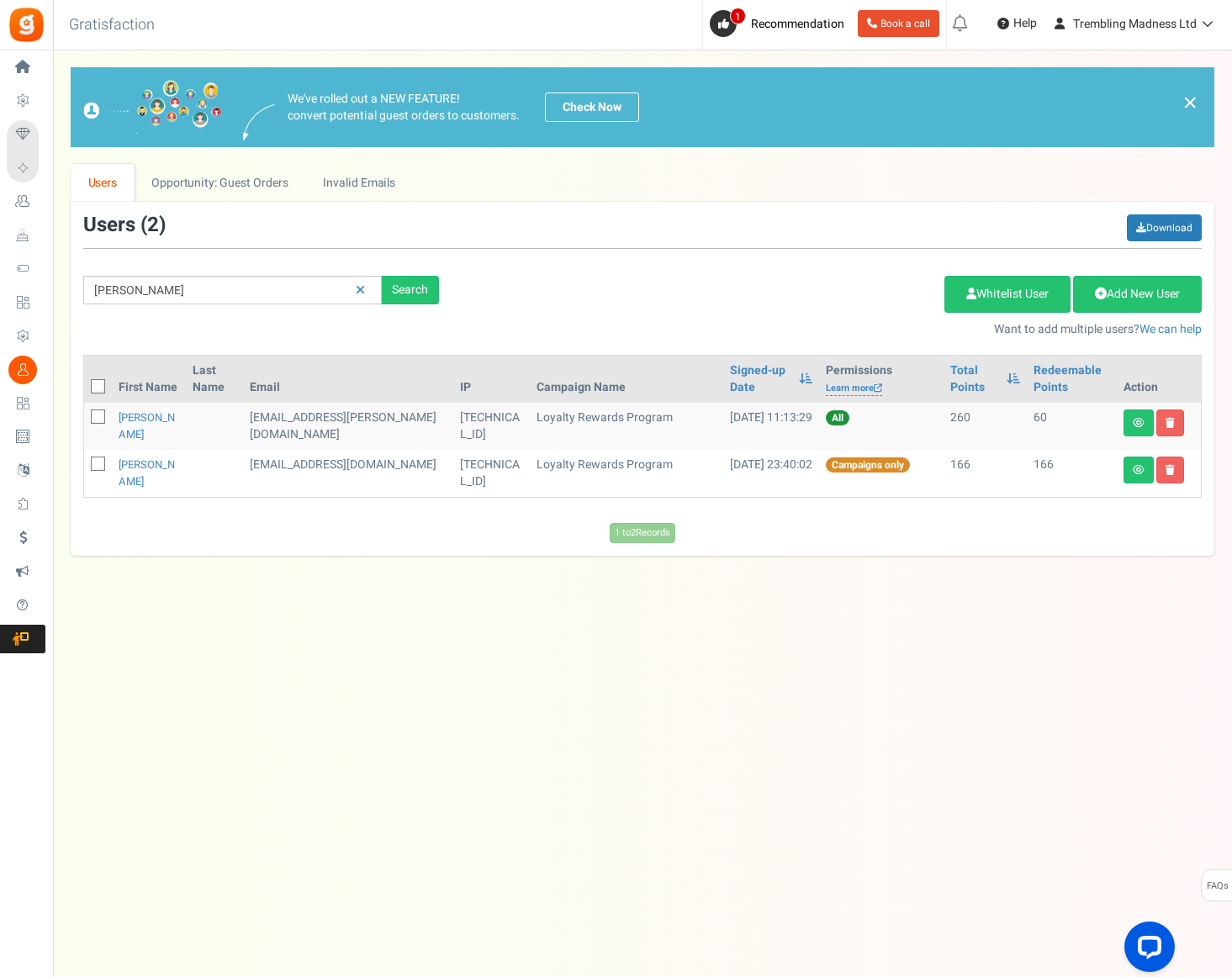
drag, startPoint x: 598, startPoint y: 644, endPoint x: 618, endPoint y: 647, distance: 20.2
click at [607, 644] on div "Under maintenance we will be back soon We apologize for any inconvenience. The …" at bounding box center [643, 455] width 1180 height 809
click at [1133, 422] on icon at bounding box center [1138, 422] width 12 height 10
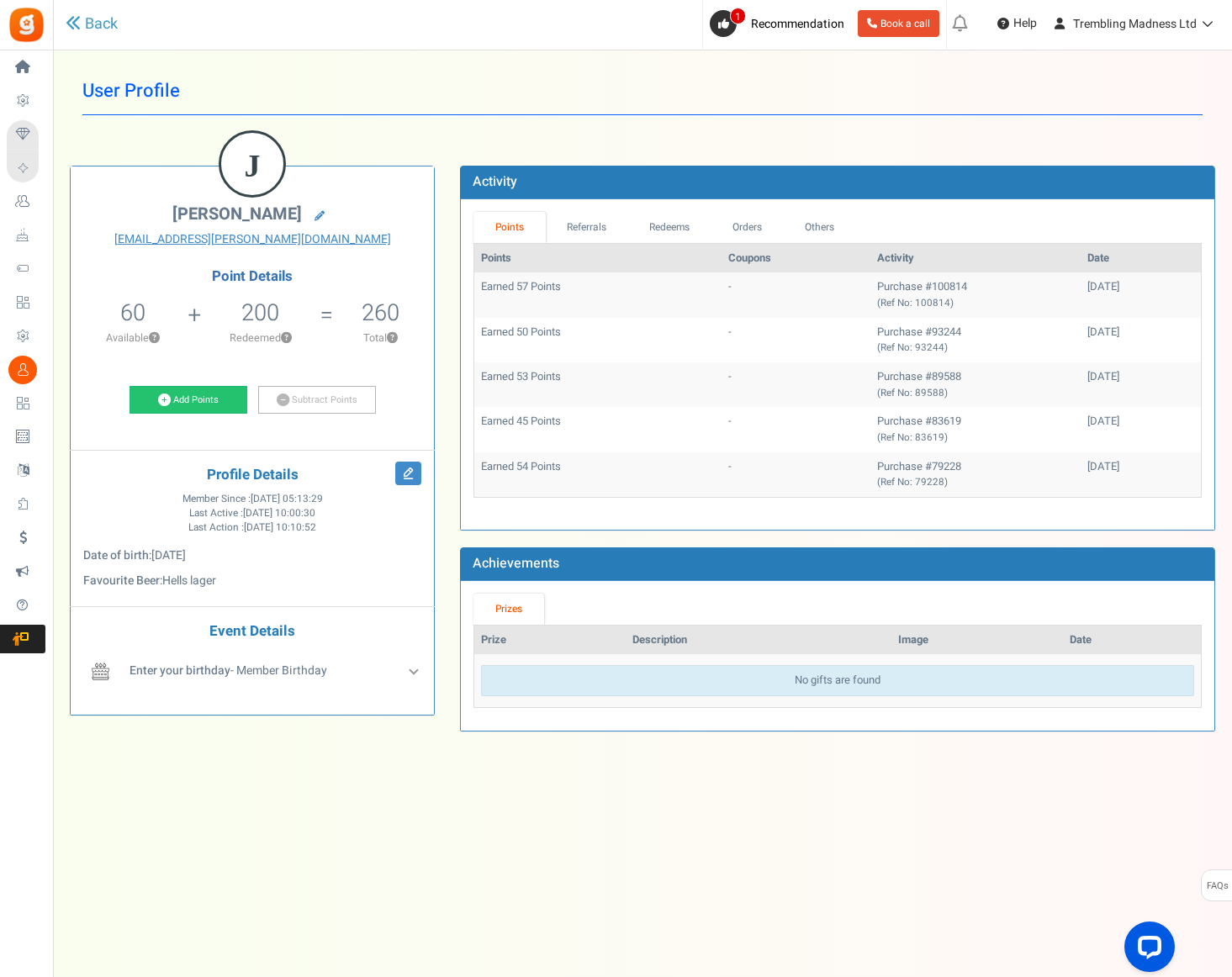
click at [603, 79] on h1 "User Profile" at bounding box center [643, 91] width 1121 height 48
